Goal: Check status: Check status

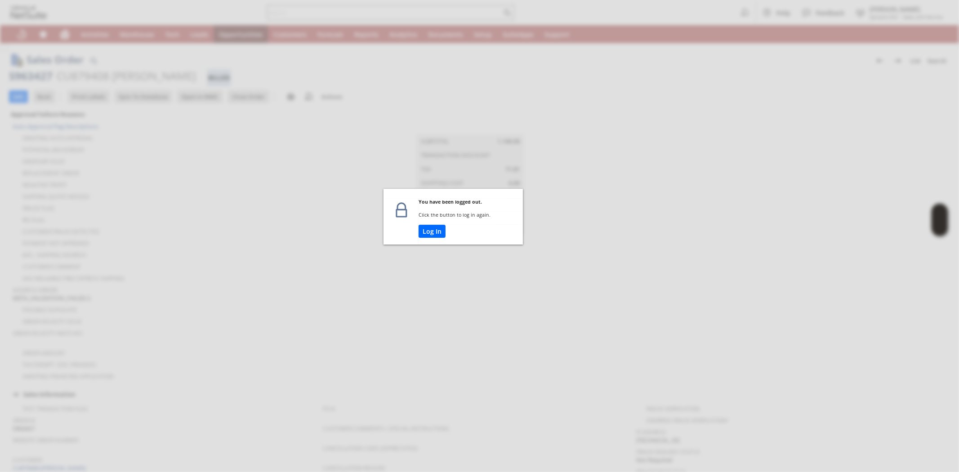
scroll to position [460, 0]
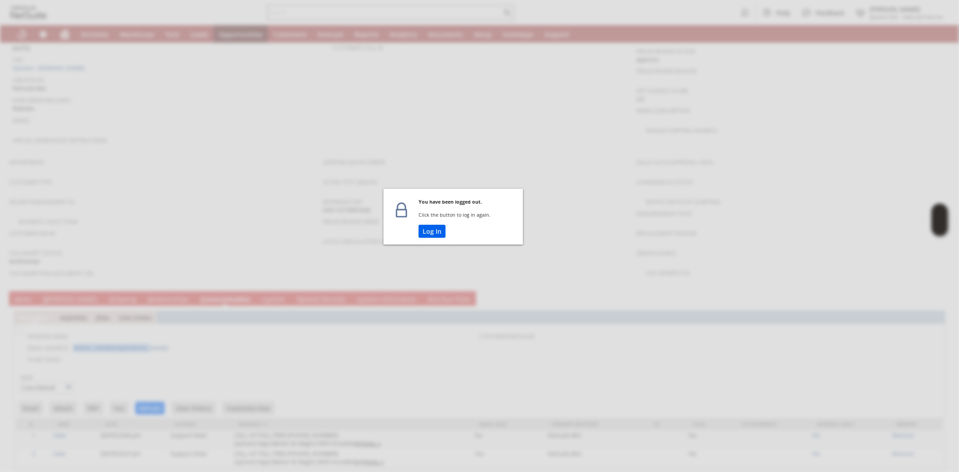
click at [434, 228] on button "Log In" at bounding box center [431, 231] width 27 height 13
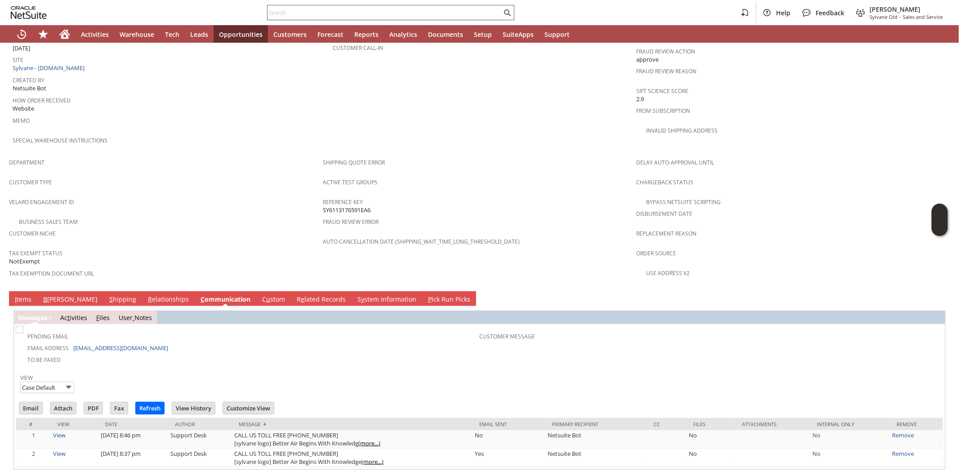
click at [342, 11] on input "text" at bounding box center [384, 12] width 234 height 11
paste input "sy68b21e7a68"
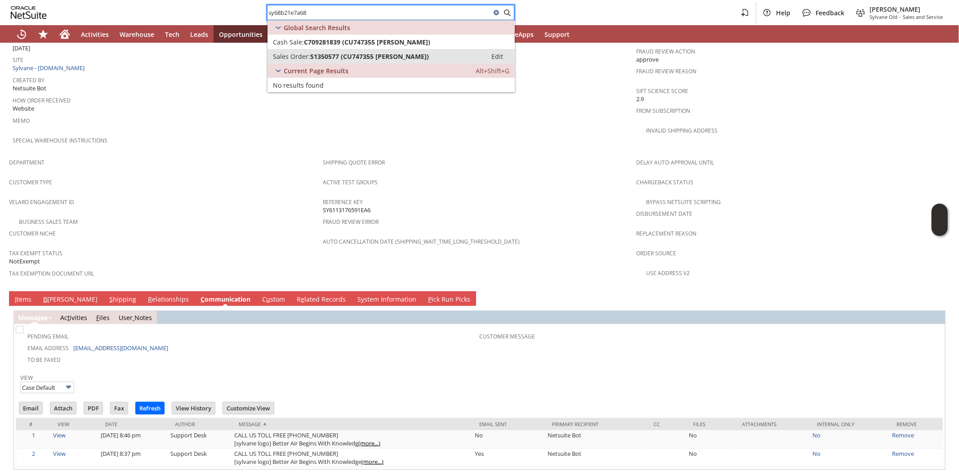
type input "sy68b21e7a68"
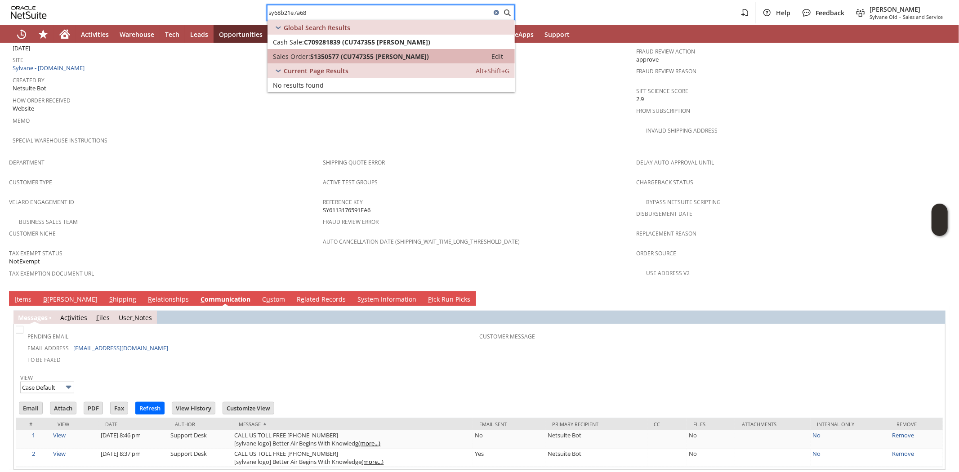
click at [354, 56] on span "S1350577 (CU747355 [PERSON_NAME])" at bounding box center [369, 56] width 119 height 9
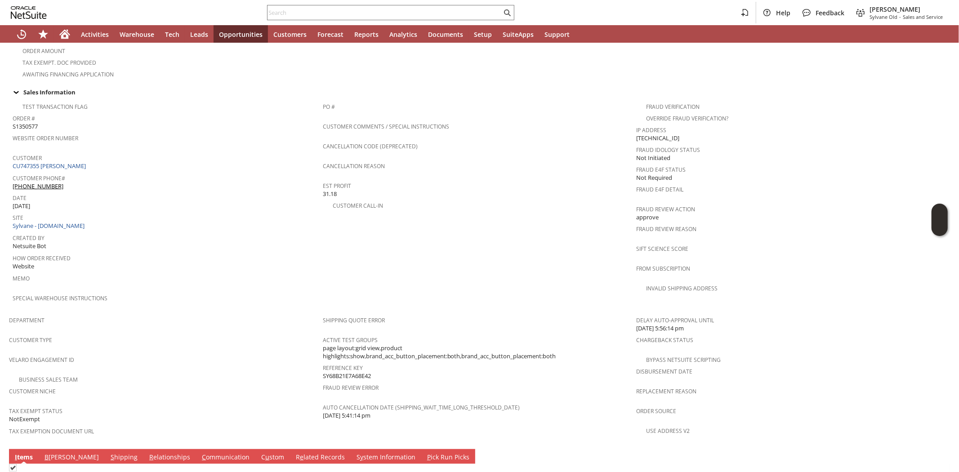
scroll to position [452, 0]
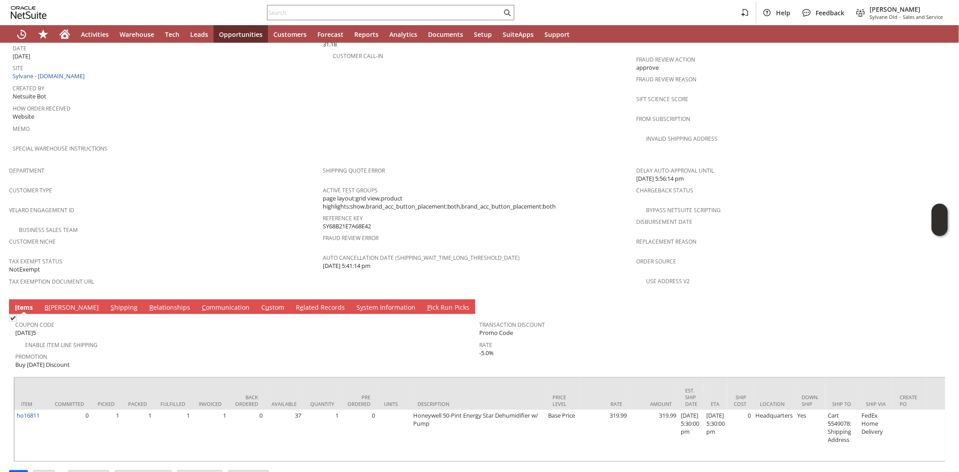
click at [212, 350] on span "Promotion" at bounding box center [245, 355] width 460 height 10
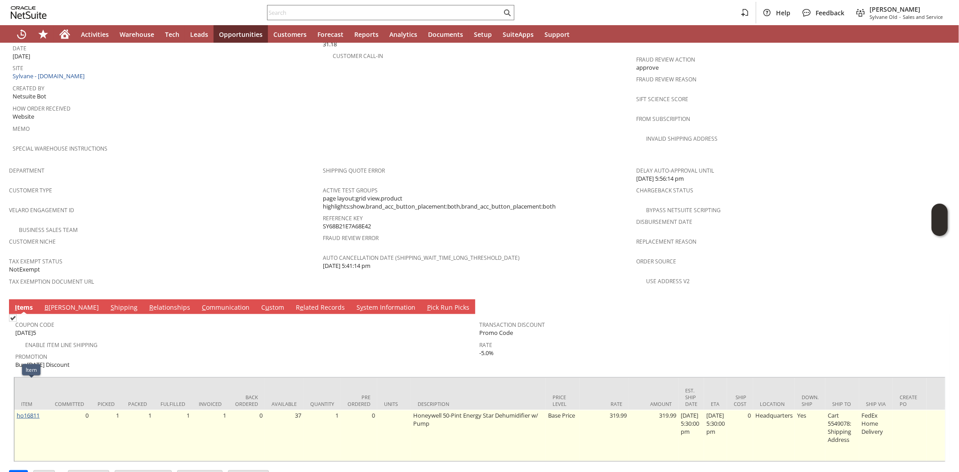
click at [33, 411] on link "ho16811" at bounding box center [28, 415] width 23 height 8
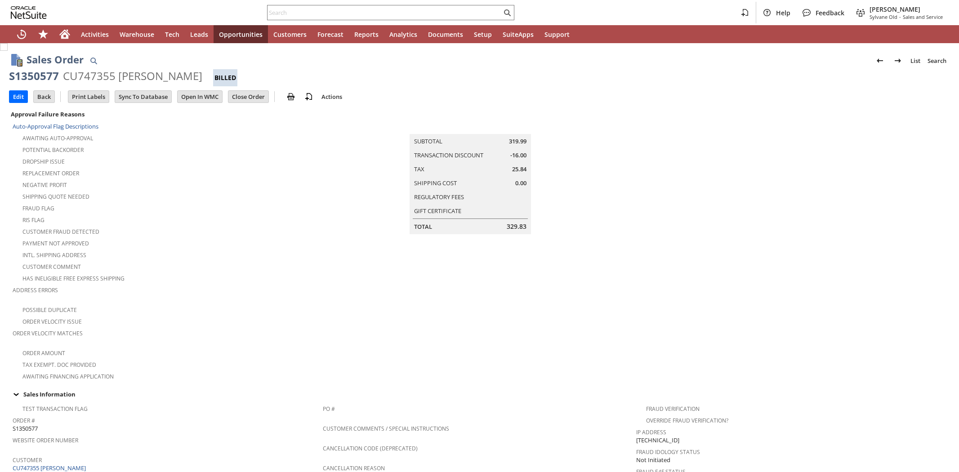
click at [39, 76] on div "S1350577" at bounding box center [34, 76] width 50 height 14
